Goal: Navigation & Orientation: Find specific page/section

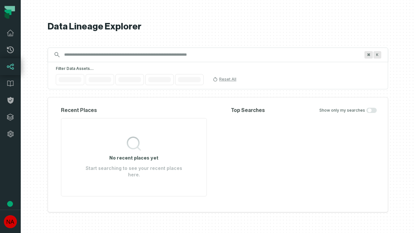
click at [10, 117] on icon at bounding box center [10, 117] width 6 height 6
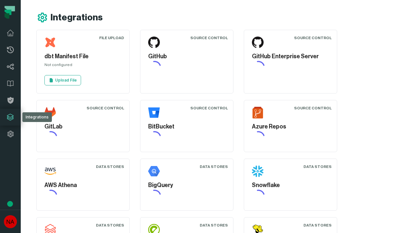
click at [10, 134] on icon at bounding box center [10, 134] width 8 height 8
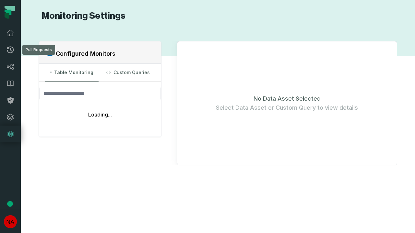
click at [10, 50] on icon at bounding box center [10, 50] width 7 height 7
